Goal: Book appointment/travel/reservation

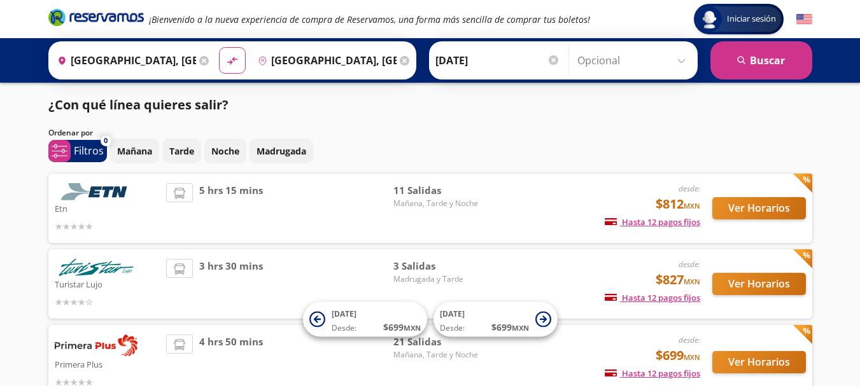
click at [296, 56] on input "[GEOGRAPHIC_DATA], [GEOGRAPHIC_DATA]" at bounding box center [325, 61] width 144 height 32
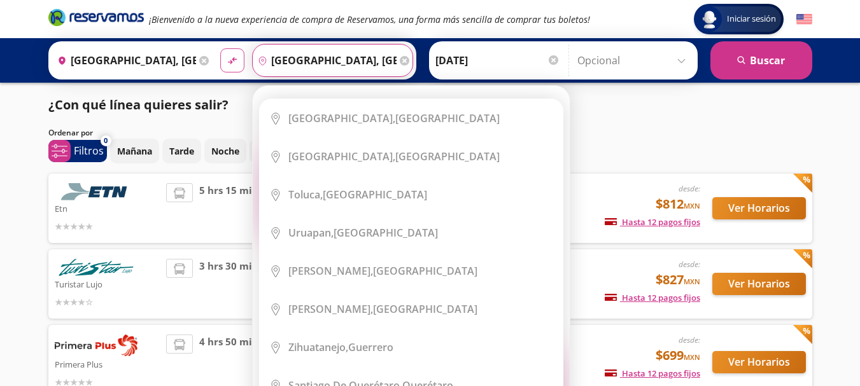
click at [223, 57] on button "material-symbols:compare-arrows-rounded" at bounding box center [232, 60] width 24 height 24
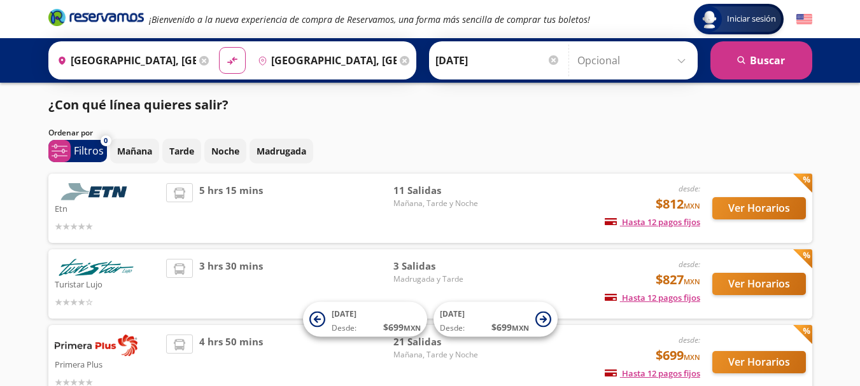
type input "[GEOGRAPHIC_DATA], [GEOGRAPHIC_DATA]"
click at [286, 57] on input "[GEOGRAPHIC_DATA], [GEOGRAPHIC_DATA]" at bounding box center [325, 61] width 144 height 32
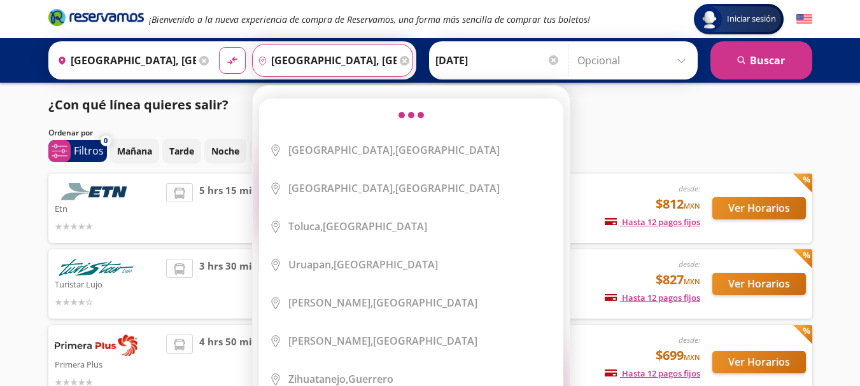
click at [300, 53] on input "[GEOGRAPHIC_DATA], [GEOGRAPHIC_DATA]" at bounding box center [325, 61] width 144 height 32
drag, startPoint x: 286, startPoint y: 57, endPoint x: 301, endPoint y: 53, distance: 15.6
click at [301, 53] on input "[GEOGRAPHIC_DATA], [GEOGRAPHIC_DATA]" at bounding box center [325, 61] width 144 height 32
click at [302, 64] on input "[GEOGRAPHIC_DATA], [GEOGRAPHIC_DATA]" at bounding box center [325, 61] width 144 height 32
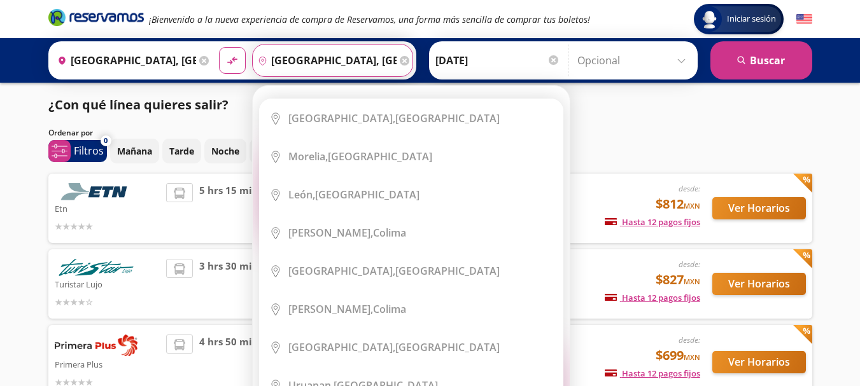
click at [331, 53] on input "[GEOGRAPHIC_DATA], [GEOGRAPHIC_DATA]" at bounding box center [325, 61] width 144 height 32
click at [346, 61] on input "[GEOGRAPHIC_DATA], [GEOGRAPHIC_DATA]" at bounding box center [325, 61] width 144 height 32
click at [400, 58] on icon at bounding box center [405, 61] width 10 height 10
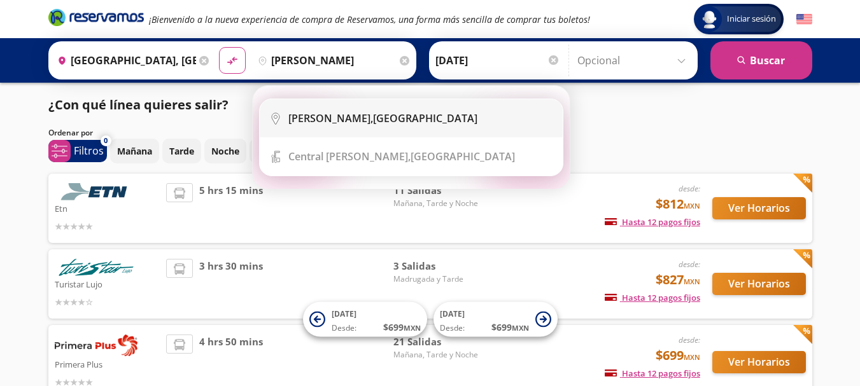
click at [371, 116] on div "[GEOGRAPHIC_DATA], [GEOGRAPHIC_DATA]" at bounding box center [382, 118] width 189 height 14
type input "[GEOGRAPHIC_DATA], [GEOGRAPHIC_DATA]"
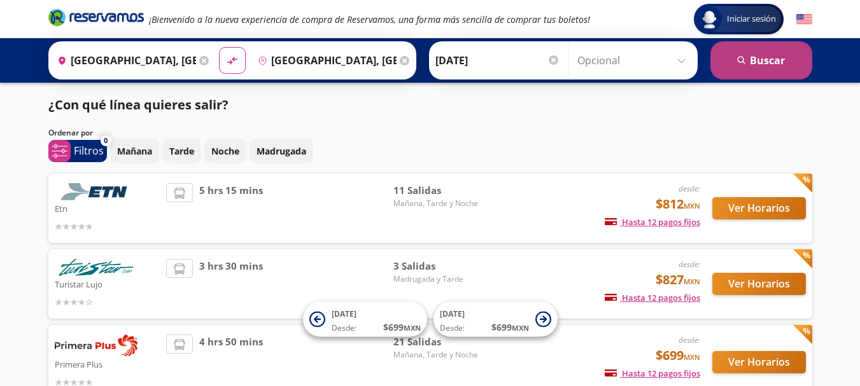
click at [791, 60] on button "search [GEOGRAPHIC_DATA]" at bounding box center [761, 60] width 102 height 38
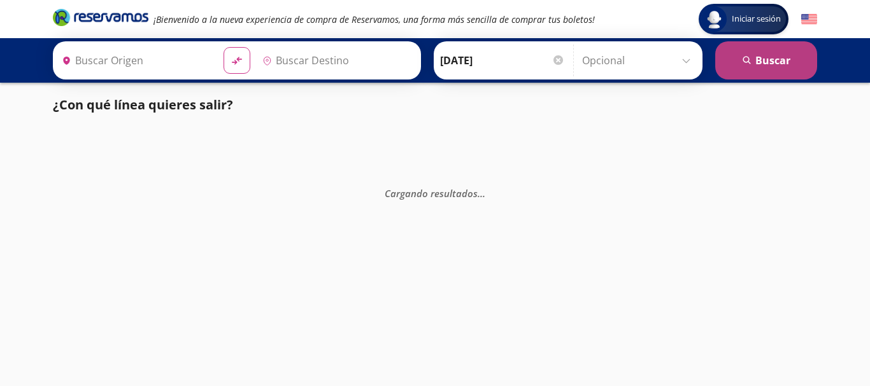
type input "[GEOGRAPHIC_DATA], [GEOGRAPHIC_DATA]"
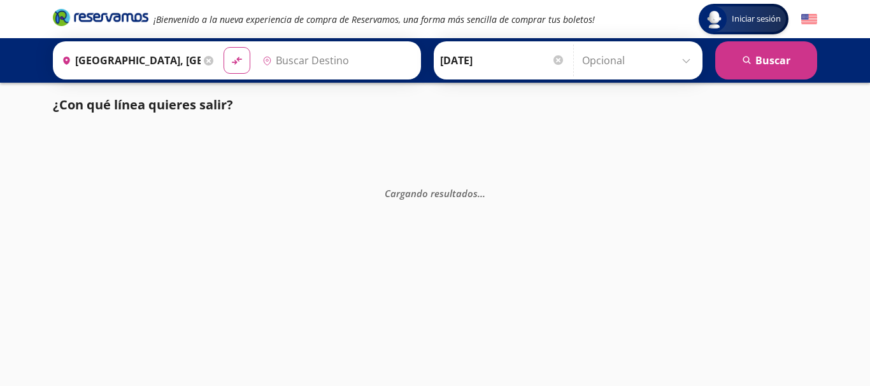
type input "[GEOGRAPHIC_DATA], [GEOGRAPHIC_DATA]"
